Goal: Task Accomplishment & Management: Manage account settings

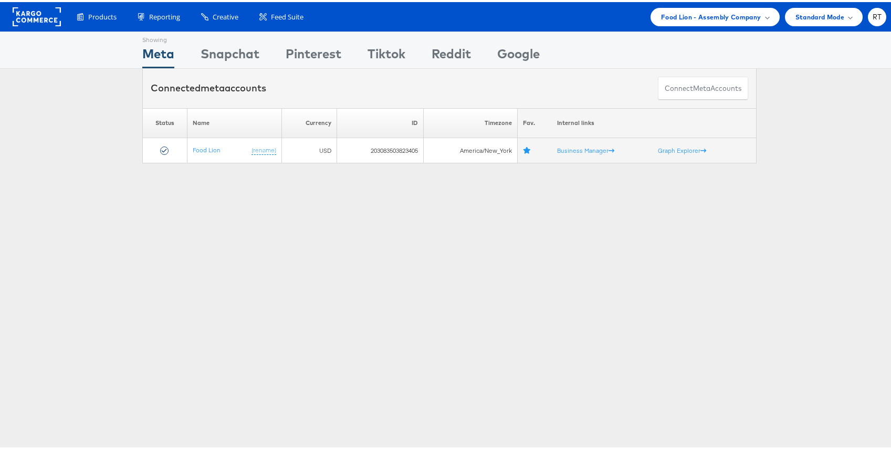
click at [25, 22] on rect at bounding box center [37, 14] width 48 height 19
click at [683, 18] on span "Food Lion - Assembly Company" at bounding box center [711, 14] width 100 height 11
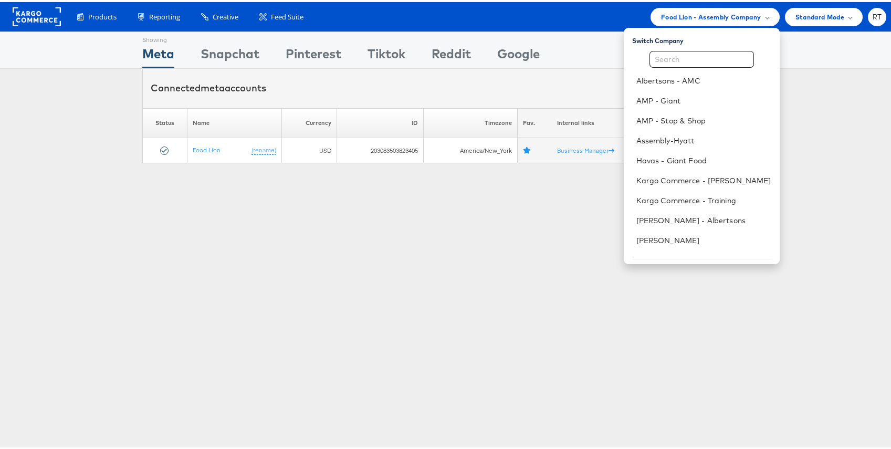
drag, startPoint x: 396, startPoint y: 222, endPoint x: 367, endPoint y: 219, distance: 29.6
click at [396, 222] on div "Showing Meta Showing [GEOGRAPHIC_DATA] Showing Pinterest Showing Tiktok Showing…" at bounding box center [449, 291] width 899 height 525
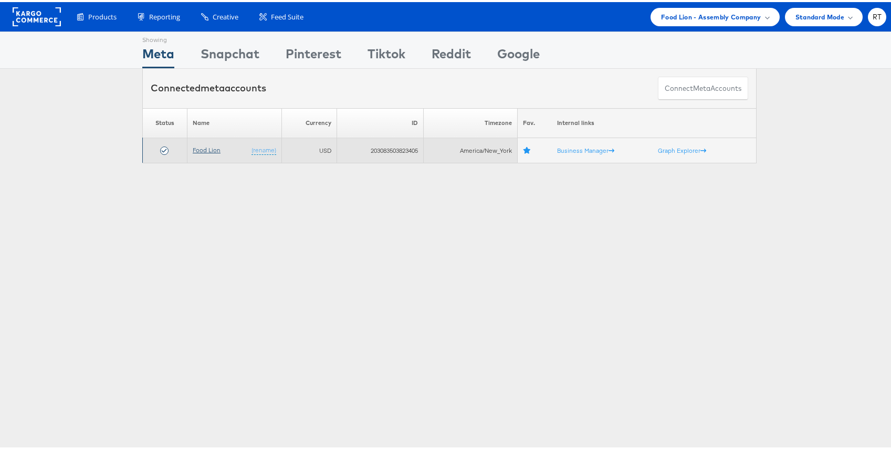
click at [206, 144] on link "Food Lion" at bounding box center [207, 148] width 28 height 8
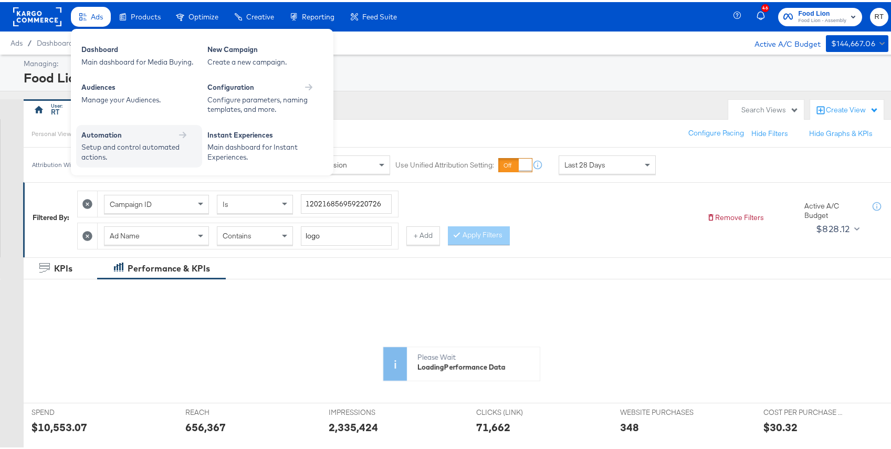
click at [140, 162] on div "Automation Setup and control automated actions." at bounding box center [139, 144] width 126 height 43
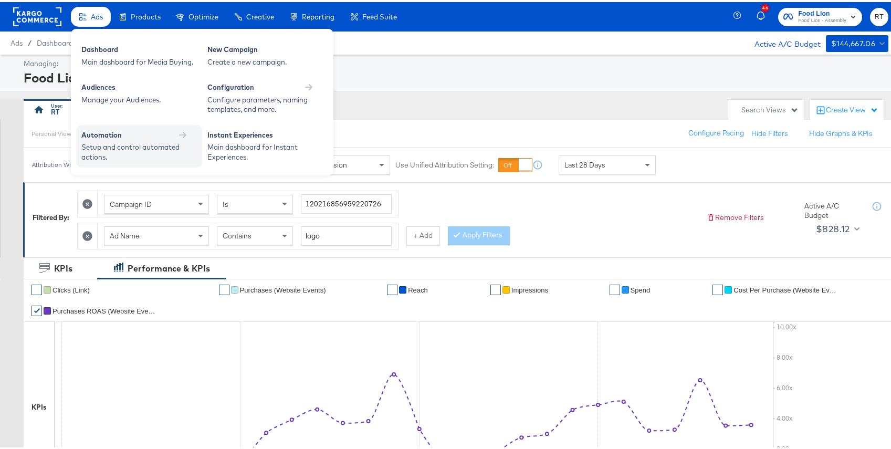
click at [144, 144] on div "Setup and control automated actions." at bounding box center [133, 149] width 105 height 19
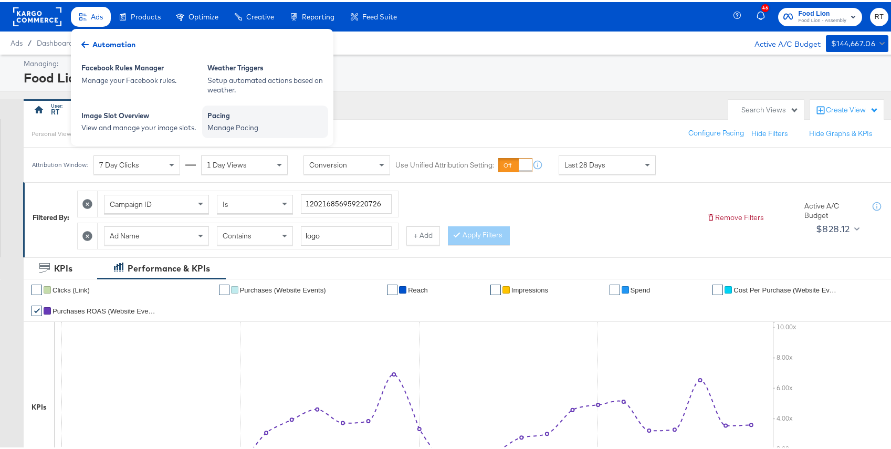
click at [227, 134] on div "Pacing Manage Pacing" at bounding box center [265, 119] width 126 height 33
click at [237, 117] on div "Pacing" at bounding box center [264, 115] width 115 height 13
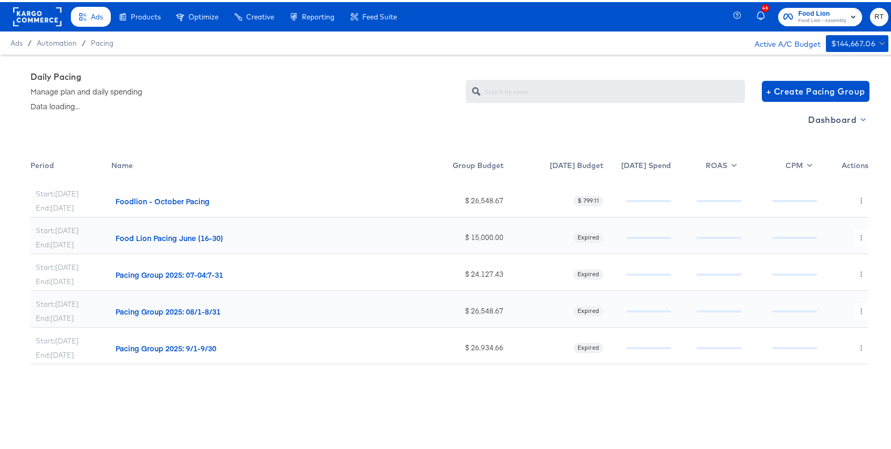
click at [835, 119] on span "Dashboard" at bounding box center [836, 117] width 56 height 15
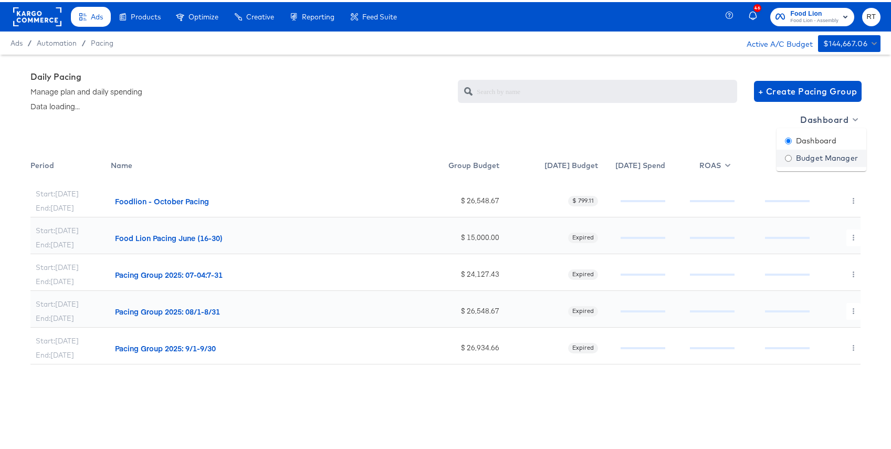
click at [788, 160] on div "Budget Manager" at bounding box center [821, 156] width 73 height 11
radio input "false"
radio input "true"
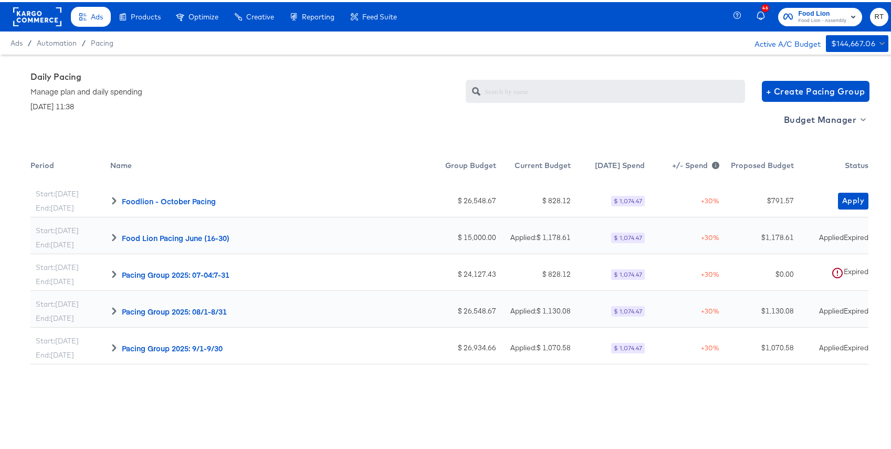
click at [355, 102] on div "Daily Pacing Manage plan and daily spending October 2nd, 2025 | 11:38 + Create …" at bounding box center [449, 89] width 838 height 40
click at [856, 193] on button "Apply" at bounding box center [853, 199] width 30 height 17
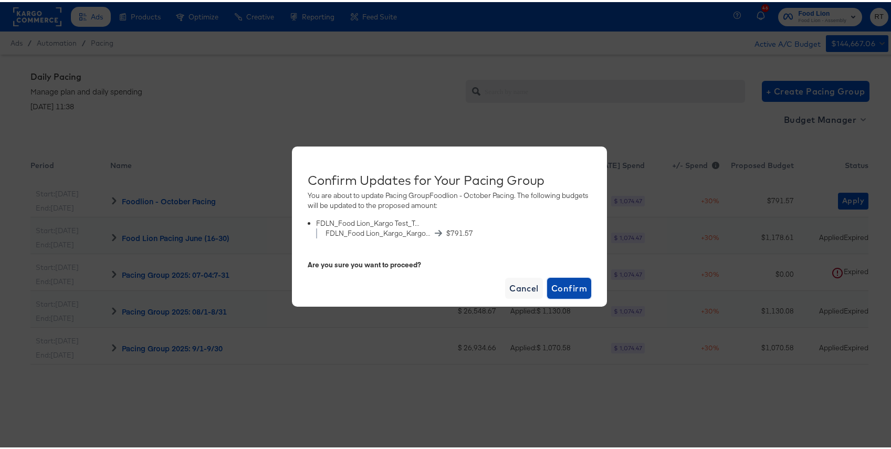
click at [561, 287] on span "Confirm" at bounding box center [569, 286] width 36 height 15
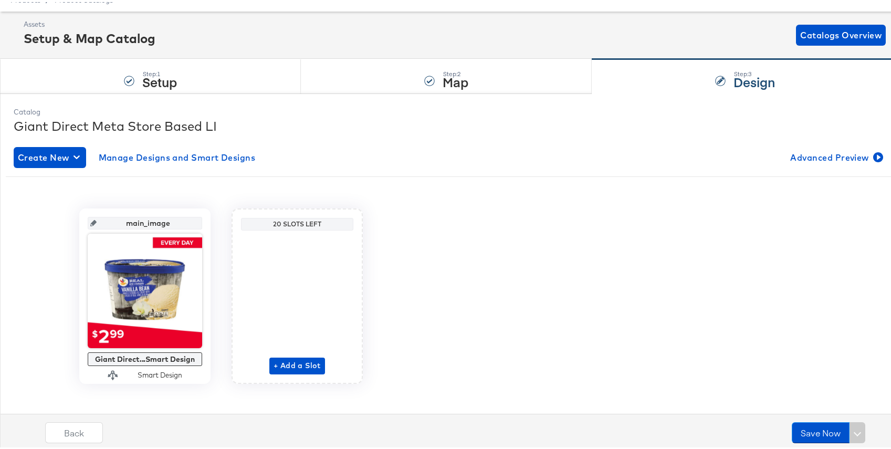
click at [302, 124] on div "Giant Direct Meta Store Based LI" at bounding box center [449, 124] width 871 height 18
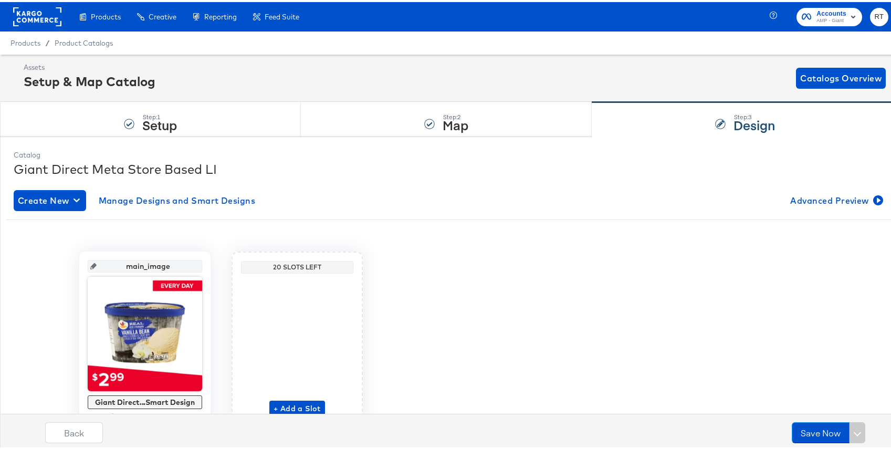
click at [36, 21] on rect at bounding box center [37, 14] width 48 height 19
